Goal: Task Accomplishment & Management: Complete application form

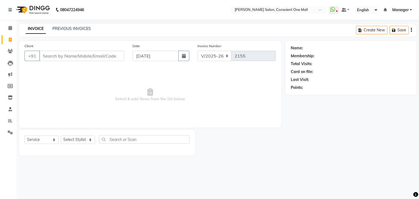
select select "7575"
select select "service"
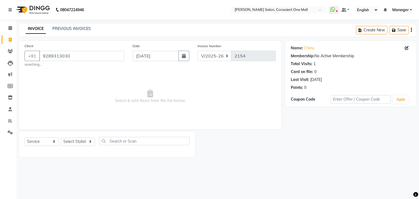
select select "7575"
select select "service"
click at [100, 55] on input "9289313030" at bounding box center [81, 56] width 85 height 10
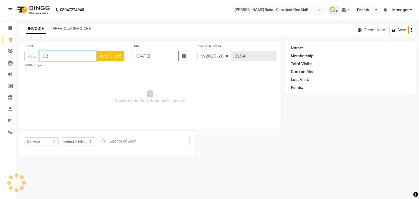
type input "9"
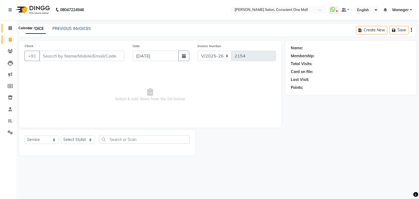
click at [10, 26] on icon at bounding box center [10, 28] width 4 height 4
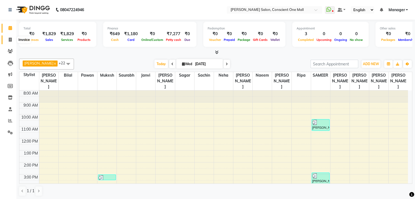
click at [9, 38] on icon at bounding box center [10, 40] width 3 height 4
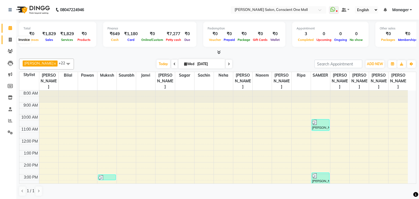
select select "service"
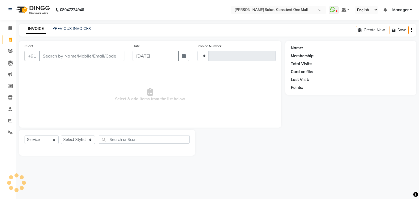
type input "2155"
select select "7575"
click at [51, 77] on span "Select & add items from the list below" at bounding box center [150, 95] width 251 height 55
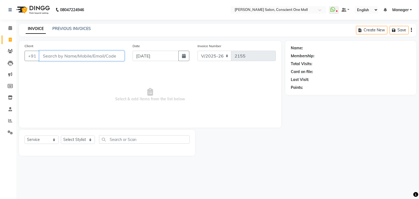
click at [63, 58] on input "Client" at bounding box center [81, 56] width 85 height 10
click at [77, 141] on select "Select Stylist AJAD AMAR AMIT ANSHU Bilal dharmander diya Harry himanshi HIMANS…" at bounding box center [78, 140] width 34 height 8
select select "67299"
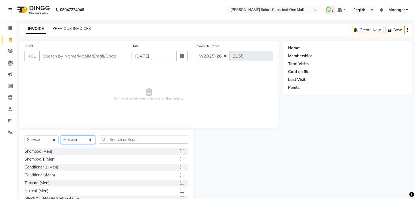
click at [77, 141] on select "Select Stylist AJAD AMAR AMIT ANSHU Bilal dharmander diya Harry himanshi HIMANS…" at bounding box center [78, 140] width 34 height 8
click at [110, 140] on input "text" at bounding box center [143, 139] width 89 height 8
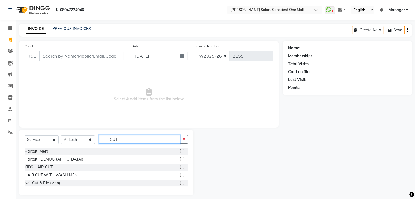
type input "CUT"
click at [182, 151] on label at bounding box center [182, 151] width 4 height 4
click at [182, 151] on input "checkbox" at bounding box center [182, 152] width 4 height 4
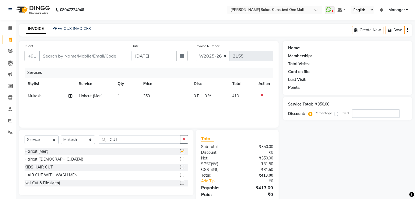
checkbox input "false"
click at [146, 141] on input "CUT" at bounding box center [139, 139] width 81 height 8
type input "C"
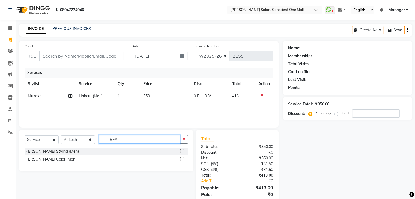
type input "BEA"
click at [182, 149] on div at bounding box center [184, 151] width 8 height 7
click at [182, 151] on label at bounding box center [182, 151] width 4 height 4
click at [182, 151] on input "checkbox" at bounding box center [182, 152] width 4 height 4
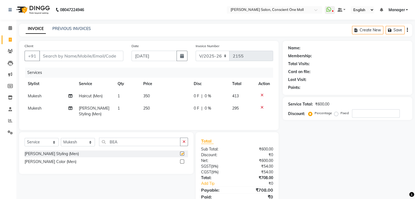
checkbox input "false"
click at [70, 147] on select "Select Stylist AJAD AMAR AMIT ANSHU Bilal dharmander diya Harry himanshi HIMANS…" at bounding box center [78, 142] width 34 height 8
select select "69012"
click at [122, 146] on input "BEA" at bounding box center [139, 142] width 81 height 8
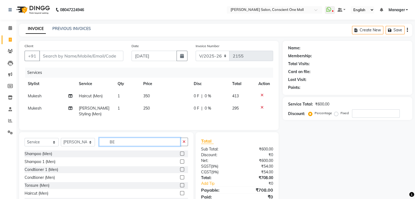
type input "B"
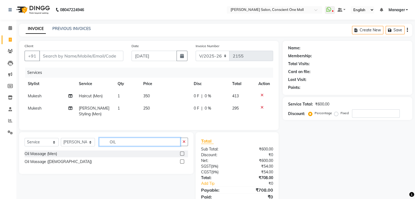
type input "OIL"
click at [182, 156] on label at bounding box center [182, 154] width 4 height 4
click at [182, 156] on input "checkbox" at bounding box center [182, 154] width 4 height 4
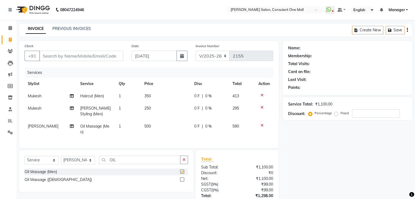
checkbox input "false"
click at [90, 59] on input "Client" at bounding box center [81, 56] width 84 height 10
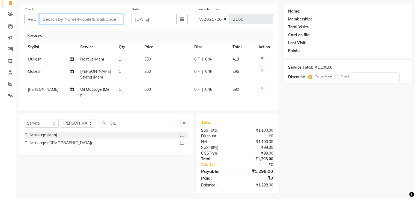
scroll to position [44, 0]
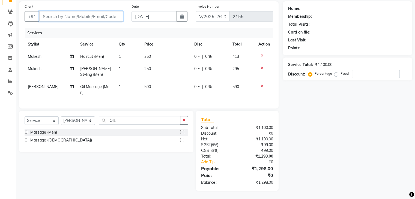
type input "7"
type input "0"
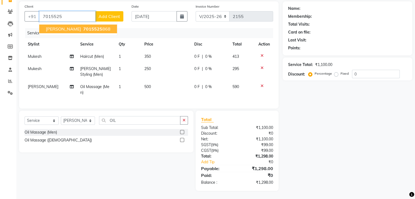
click at [83, 26] on span "7015525" at bounding box center [92, 28] width 19 height 5
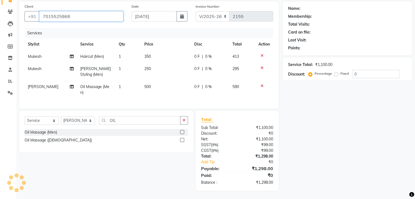
type input "7015525868"
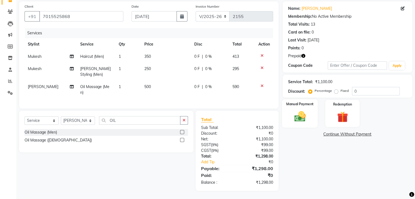
click at [293, 110] on img at bounding box center [300, 116] width 18 height 13
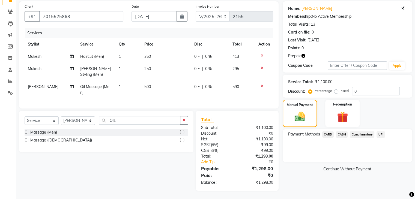
click at [330, 132] on span "CARD" at bounding box center [328, 135] width 12 height 6
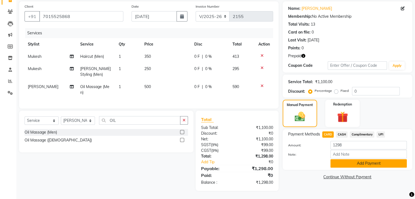
click at [378, 161] on button "Add Payment" at bounding box center [369, 163] width 76 height 8
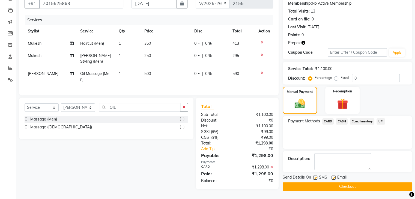
scroll to position [55, 0]
click at [362, 184] on button "Checkout" at bounding box center [348, 187] width 130 height 8
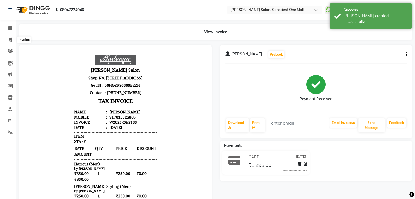
click at [9, 40] on icon at bounding box center [10, 40] width 3 height 4
select select "service"
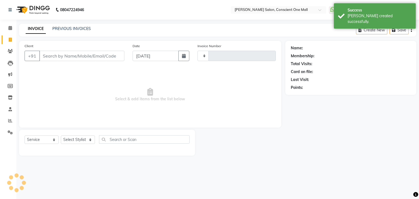
type input "2156"
select select "7575"
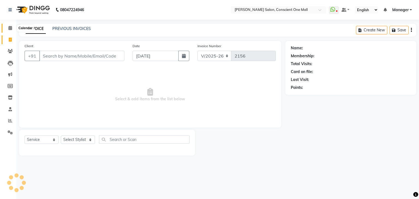
click at [10, 26] on icon at bounding box center [10, 28] width 4 height 4
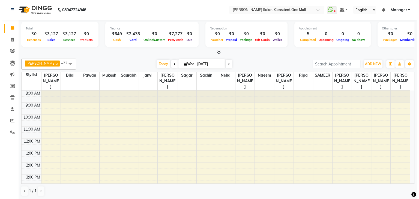
scroll to position [45, 0]
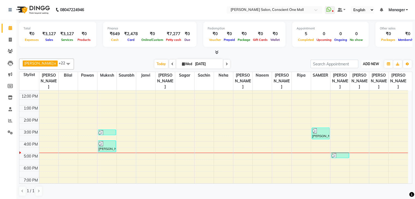
click at [371, 64] on span "ADD NEW" at bounding box center [371, 64] width 16 height 4
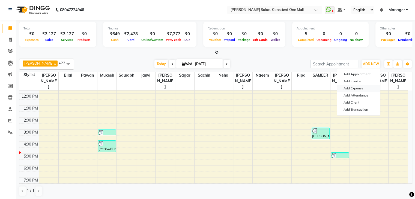
click at [361, 88] on link "Add Expense" at bounding box center [358, 88] width 43 height 7
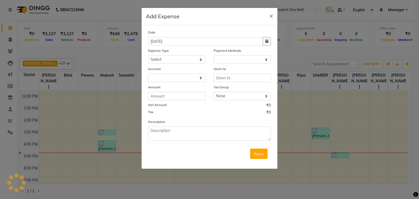
select select "1"
select select "6705"
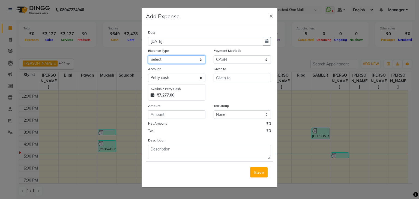
click at [177, 61] on select "Select Advance Salary BILLS client change paytm Client Snacks Coffee CONVEYANCE…" at bounding box center [176, 59] width 57 height 8
select select "20198"
click at [177, 61] on select "Select Advance Salary BILLS client change paytm Client Snacks Coffee CONVEYANCE…" at bounding box center [176, 59] width 57 height 8
click at [176, 117] on input "number" at bounding box center [176, 115] width 57 height 8
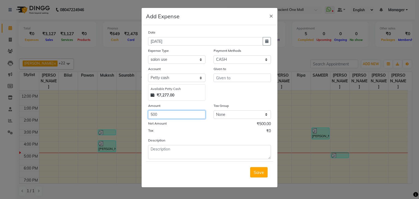
type input "500"
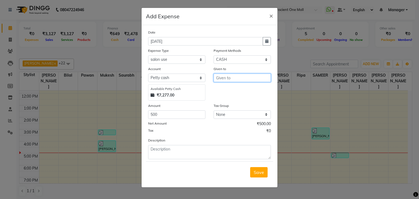
click at [226, 80] on input "text" at bounding box center [242, 78] width 57 height 8
type input "."
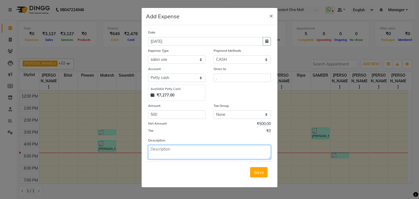
click at [176, 151] on textarea at bounding box center [209, 152] width 123 height 14
type textarea "BORD CHIPKAYA"
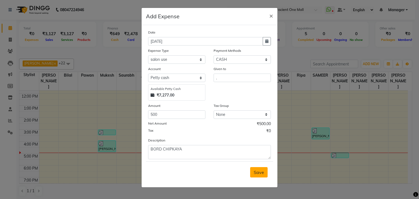
click at [262, 171] on span "Save" at bounding box center [259, 172] width 10 height 5
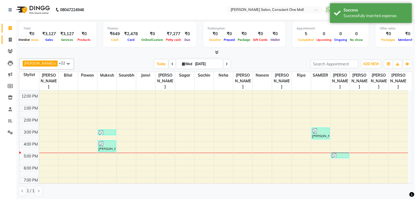
click at [10, 40] on icon at bounding box center [10, 40] width 3 height 4
select select "service"
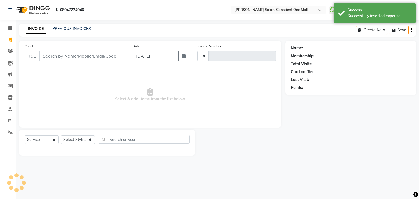
type input "2156"
select select "7575"
click at [54, 66] on div "Client +91 Date 03-09-2025 Invoice Number V/2025 V/2025-26 2156 Select & add it…" at bounding box center [150, 84] width 262 height 87
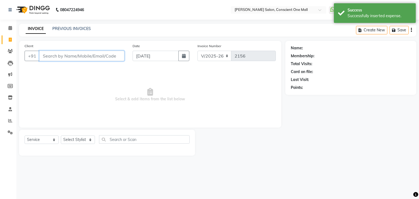
click at [52, 52] on input "Client" at bounding box center [81, 56] width 85 height 10
